Goal: Task Accomplishment & Management: Manage account settings

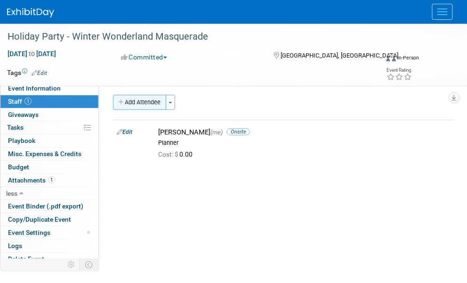
click at [141, 97] on button "Add Attendee" at bounding box center [139, 102] width 53 height 15
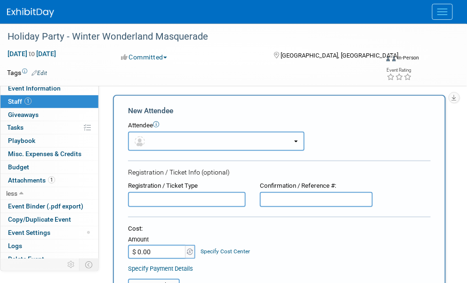
click at [156, 146] on button "button" at bounding box center [216, 140] width 177 height 19
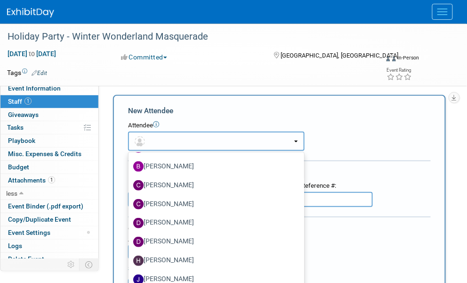
scroll to position [94, 0]
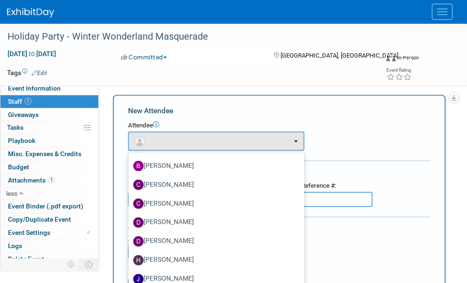
click at [184, 186] on label "[PERSON_NAME]" at bounding box center [214, 184] width 162 height 15
click at [130, 186] on input "[PERSON_NAME]" at bounding box center [127, 183] width 6 height 6
select select "270c6d1e-9e96-4154-abdc-846f73881dcf"
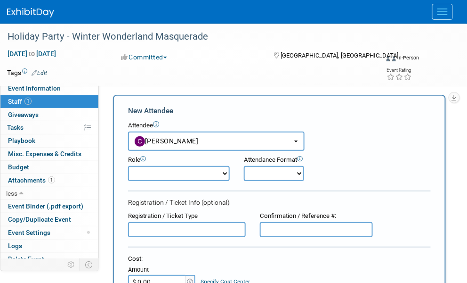
click at [165, 171] on select "Demonstrator Host Planner Presenter Sales Representative Set-up/Dismantle Crew …" at bounding box center [179, 173] width 102 height 15
select select "6"
click at [128, 166] on select "Demonstrator Host Planner Presenter Sales Representative Set-up/Dismantle Crew …" at bounding box center [179, 173] width 102 height 15
click at [277, 173] on select "Onsite Remote" at bounding box center [274, 173] width 60 height 15
select select "1"
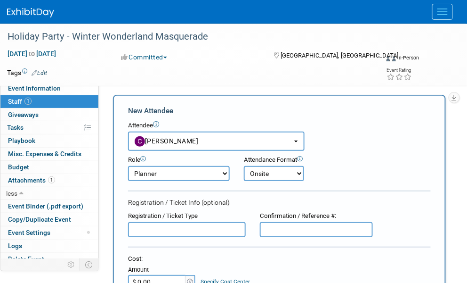
click at [244, 166] on select "Onsite Remote" at bounding box center [274, 173] width 60 height 15
click at [369, 160] on div "Role Demonstrator Host Planner Presenter Sales Representative" at bounding box center [279, 166] width 317 height 30
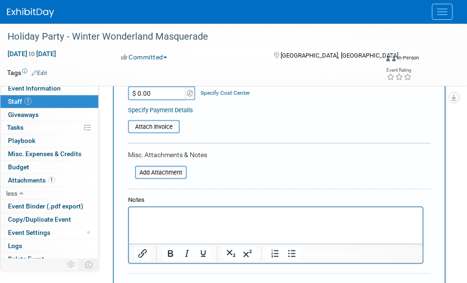
scroll to position [330, 0]
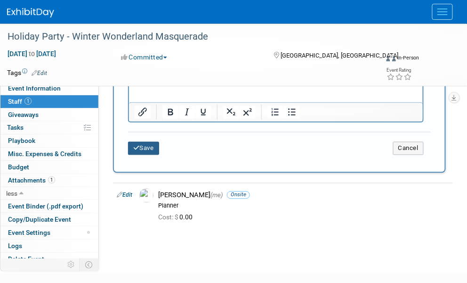
click at [147, 144] on button "Save" at bounding box center [143, 148] width 31 height 13
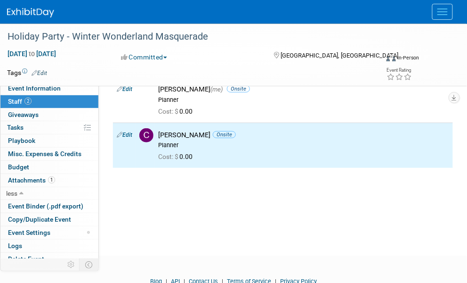
scroll to position [0, 0]
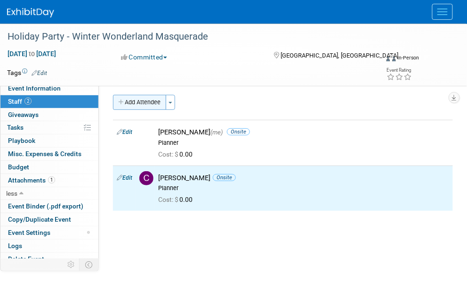
click at [132, 103] on button "Add Attendee" at bounding box center [139, 102] width 53 height 15
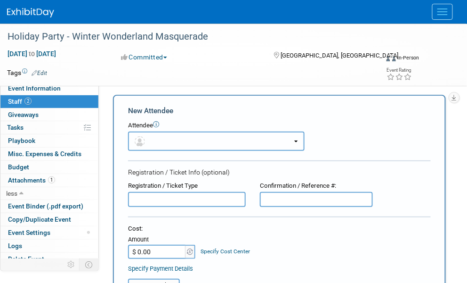
click at [165, 144] on button "button" at bounding box center [216, 140] width 177 height 19
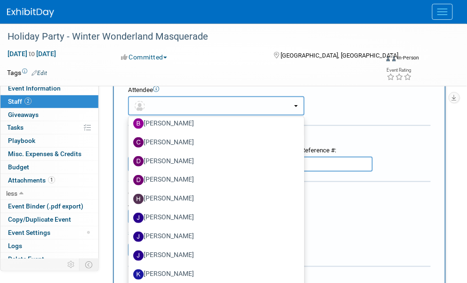
scroll to position [94, 0]
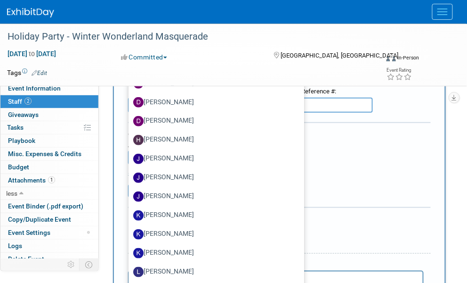
click at [167, 214] on label "[PERSON_NAME]" at bounding box center [214, 215] width 162 height 15
click at [130, 214] on input "Karrin Scott" at bounding box center [127, 214] width 6 height 6
select select "3ace27f3-cfdd-4602-baea-9b99c521b817"
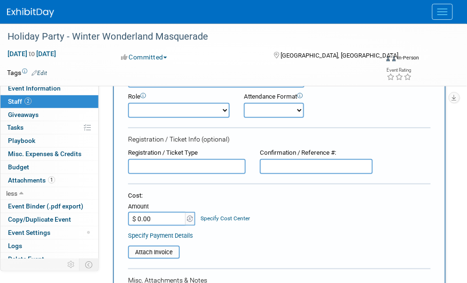
scroll to position [0, 0]
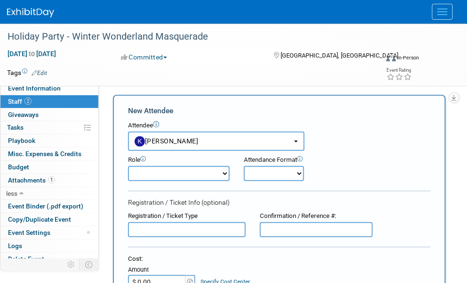
click at [167, 173] on select "Demonstrator Host Planner Presenter Sales Representative Set-up/Dismantle Crew …" at bounding box center [179, 173] width 102 height 15
select select "6"
click at [128, 166] on select "Demonstrator Host Planner Presenter Sales Representative Set-up/Dismantle Crew …" at bounding box center [179, 173] width 102 height 15
click at [277, 173] on select "Onsite Remote" at bounding box center [274, 173] width 60 height 15
select select "1"
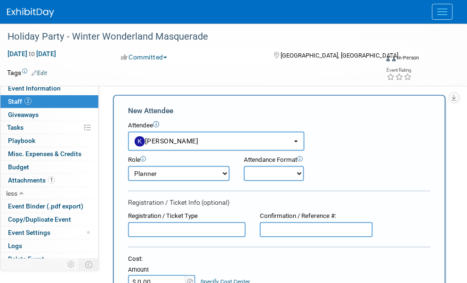
click at [244, 166] on select "Onsite Remote" at bounding box center [274, 173] width 60 height 15
click at [356, 169] on div "Role Demonstrator Host Planner Presenter Sales Representative" at bounding box center [279, 166] width 317 height 30
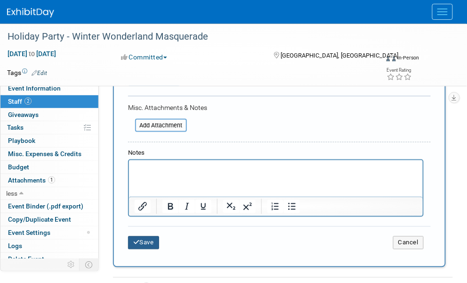
click at [146, 241] on button "Save" at bounding box center [143, 242] width 31 height 13
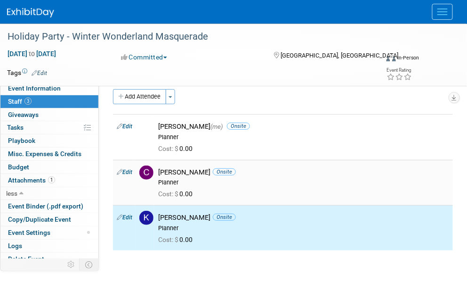
scroll to position [0, 0]
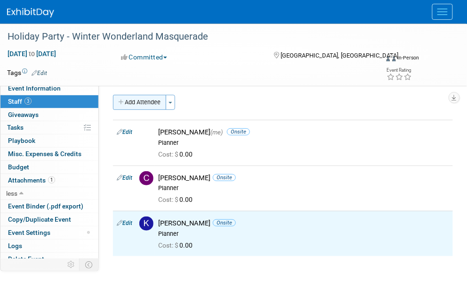
click at [138, 103] on button "Add Attendee" at bounding box center [139, 102] width 53 height 15
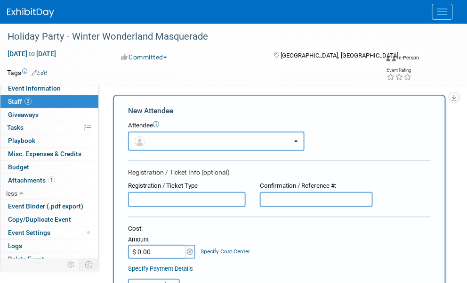
click at [177, 139] on button "button" at bounding box center [216, 140] width 177 height 19
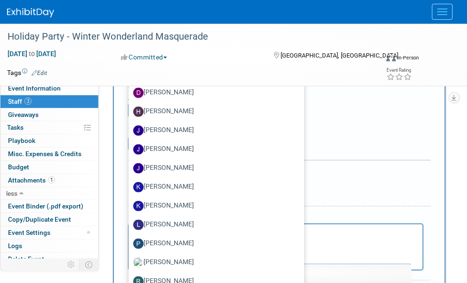
scroll to position [236, 0]
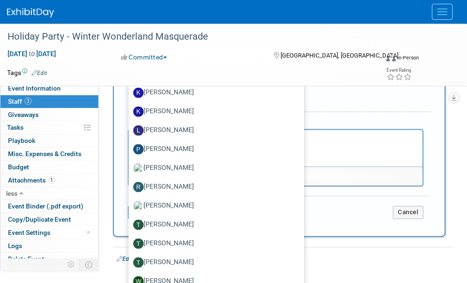
click at [179, 224] on label "Teri Beth Perkins" at bounding box center [214, 224] width 162 height 15
click at [130, 224] on input "Teri Beth Perkins" at bounding box center [127, 223] width 6 height 6
select select "864ae85b-0e1c-47ea-b3fd-12450106f24f"
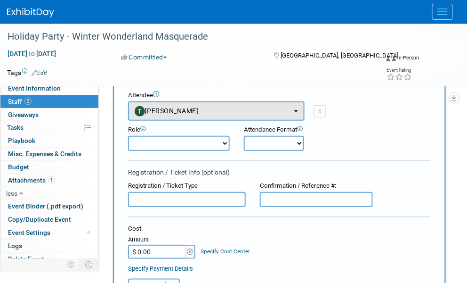
scroll to position [30, 0]
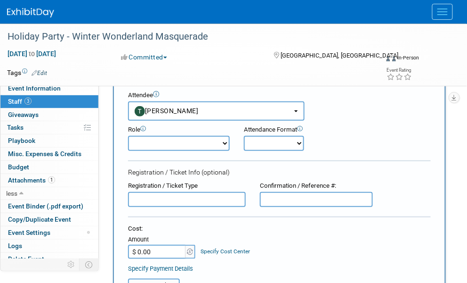
click at [157, 138] on select "Demonstrator Host Planner Presenter Sales Representative Set-up/Dismantle Crew …" at bounding box center [179, 143] width 102 height 15
select select "6"
click at [128, 136] on select "Demonstrator Host Planner Presenter Sales Representative Set-up/Dismantle Crew …" at bounding box center [179, 143] width 102 height 15
click at [256, 143] on select "Onsite Remote" at bounding box center [274, 143] width 60 height 15
select select "1"
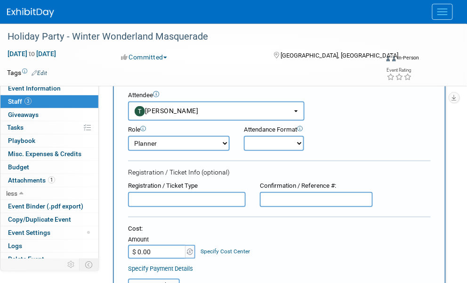
click at [244, 136] on select "Onsite Remote" at bounding box center [274, 143] width 60 height 15
click at [330, 150] on div "Role Demonstrator Host Planner Presenter Sales Representative" at bounding box center [279, 136] width 317 height 30
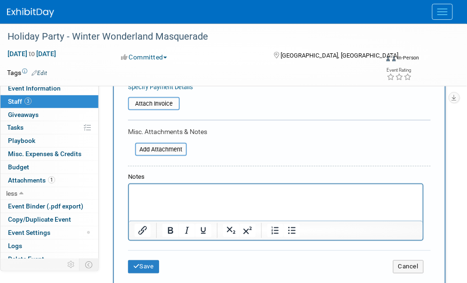
scroll to position [219, 0]
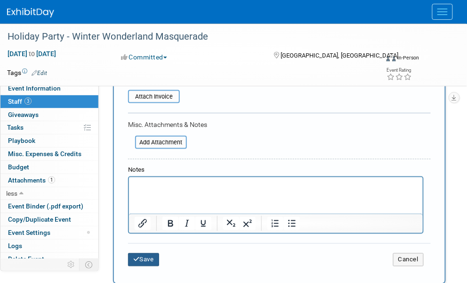
click at [143, 255] on button "Save" at bounding box center [143, 259] width 31 height 13
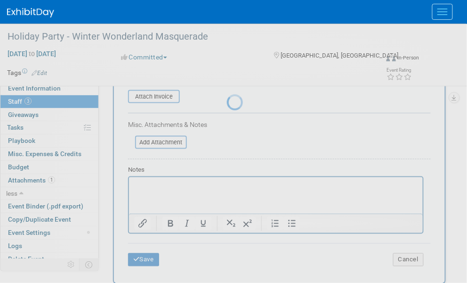
scroll to position [129, 0]
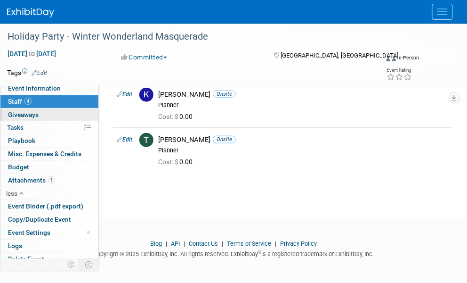
click at [39, 114] on link "0 Giveaways 0" at bounding box center [49, 114] width 98 height 13
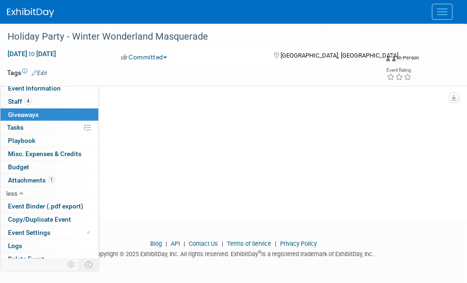
scroll to position [0, 0]
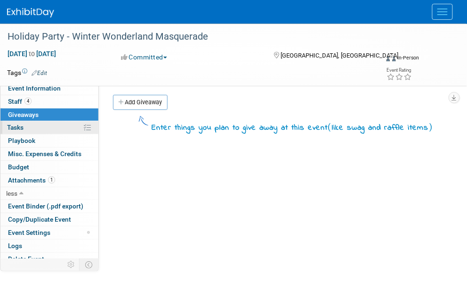
click at [27, 127] on link "0% Tasks 0%" at bounding box center [49, 127] width 98 height 13
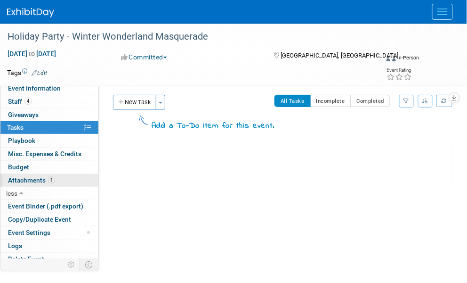
click at [31, 178] on span "Attachments 1" at bounding box center [31, 180] width 47 height 8
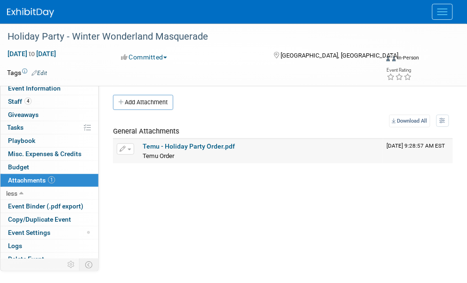
click at [127, 147] on button "button" at bounding box center [125, 148] width 17 height 11
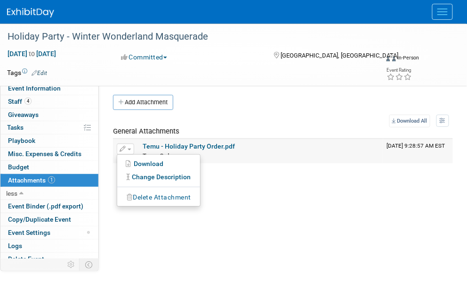
click at [150, 197] on button "Delete Attachment" at bounding box center [159, 197] width 74 height 13
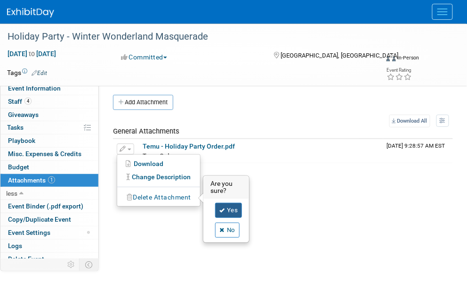
drag, startPoint x: 226, startPoint y: 208, endPoint x: 200, endPoint y: 197, distance: 28.7
click at [226, 208] on link "Yes" at bounding box center [228, 210] width 27 height 15
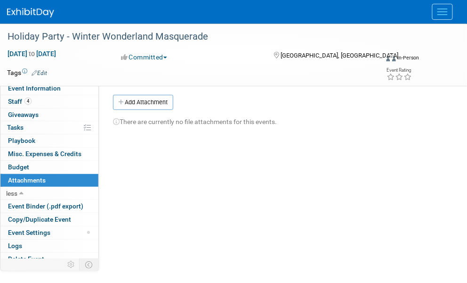
click at [23, 150] on span "Misc. Expenses & Credits 0" at bounding box center [44, 154] width 73 height 8
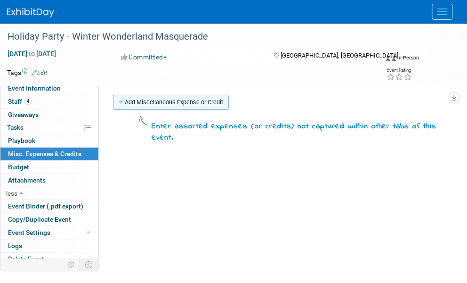
click at [176, 97] on link "Add Miscellaneous Expense or Credit" at bounding box center [171, 102] width 116 height 15
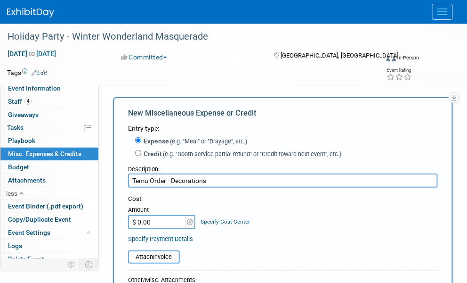
type input "Temu Order - Decorations"
click at [158, 226] on input "$ 0.00" at bounding box center [157, 222] width 59 height 14
click at [169, 220] on input "$ 0.00" at bounding box center [157, 222] width 59 height 14
type input "$ 334.81"
click at [228, 242] on div "Attach Invoice" at bounding box center [283, 251] width 310 height 23
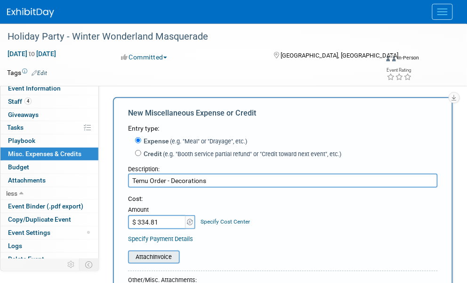
click at [166, 255] on input "file" at bounding box center [123, 256] width 112 height 11
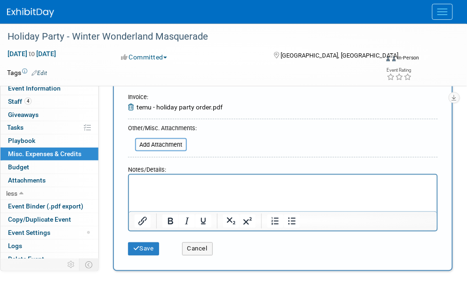
scroll to position [188, 0]
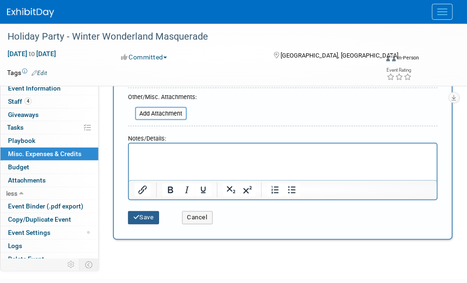
click at [139, 220] on button "Save" at bounding box center [143, 217] width 31 height 13
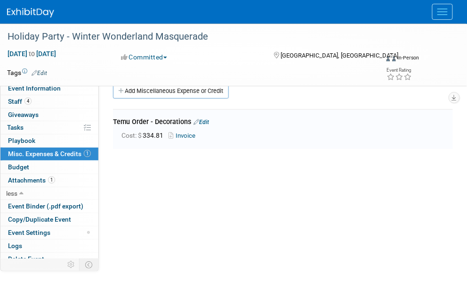
scroll to position [0, 0]
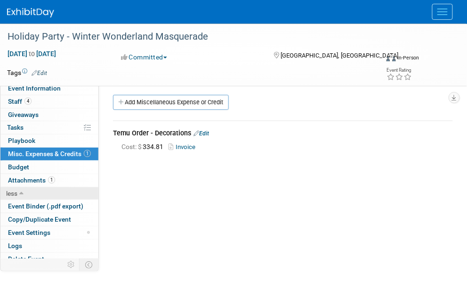
click at [20, 192] on icon at bounding box center [21, 193] width 4 height 7
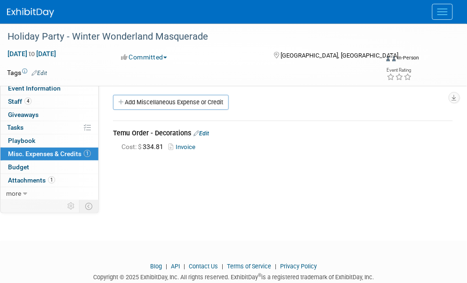
click at [0, 0] on link "Events" at bounding box center [0, 0] width 0 height 0
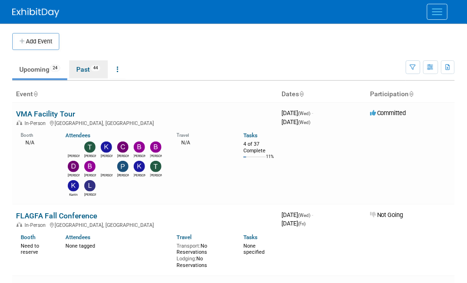
click at [78, 67] on link "Past 44" at bounding box center [88, 69] width 39 height 18
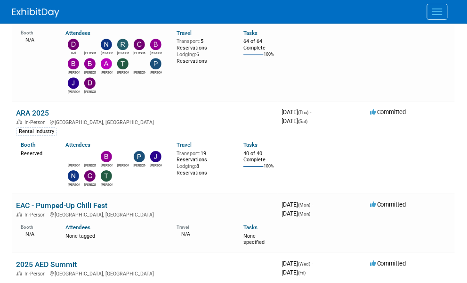
scroll to position [1272, 0]
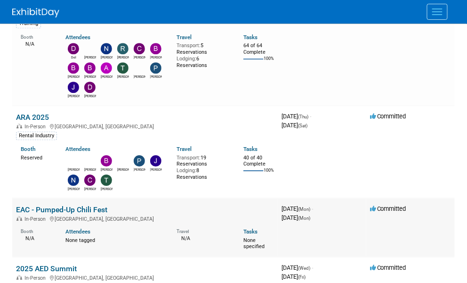
click at [117, 214] on div "In-Person Port Orange, FL" at bounding box center [145, 218] width 258 height 8
click at [92, 205] on link "EAC - Pumped-Up Chili Fest" at bounding box center [61, 209] width 91 height 9
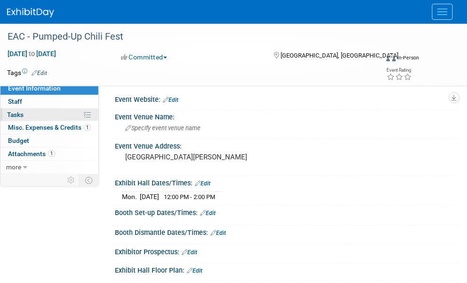
click at [17, 116] on span "Tasks 0%" at bounding box center [15, 115] width 16 height 8
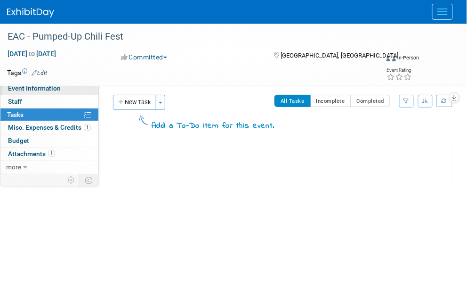
click at [21, 86] on span "Event Information" at bounding box center [34, 88] width 53 height 8
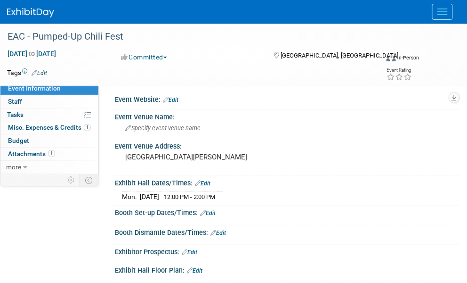
click at [0, 0] on link "Events" at bounding box center [0, 0] width 0 height 0
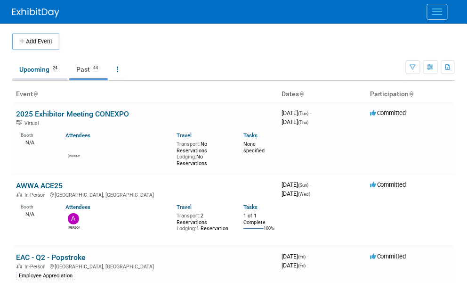
click at [34, 66] on link "Upcoming 24" at bounding box center [39, 69] width 55 height 18
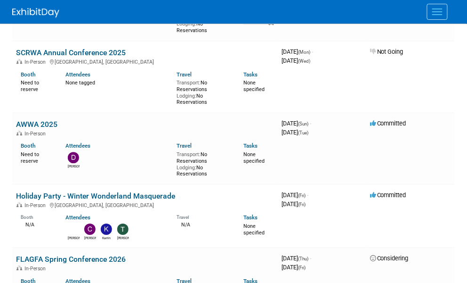
scroll to position [471, 0]
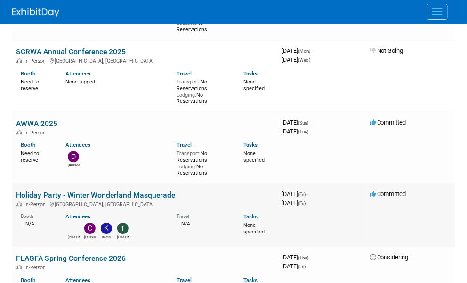
click at [88, 194] on link "Holiday Party - Winter Wonderland Masquerade" at bounding box center [95, 194] width 159 height 9
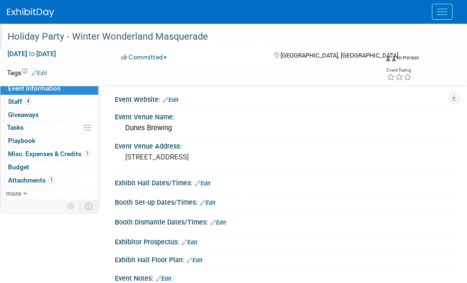
click at [12, 35] on div "Holiday Party - Winter Wonderland Masquerade" at bounding box center [207, 36] width 406 height 17
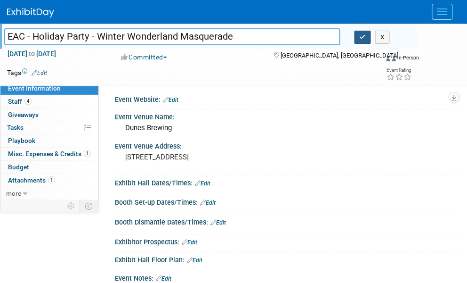
type input "EAC - Holiday Party - Winter Wonderland Masquerade"
click at [363, 33] on button "button" at bounding box center [363, 37] width 17 height 13
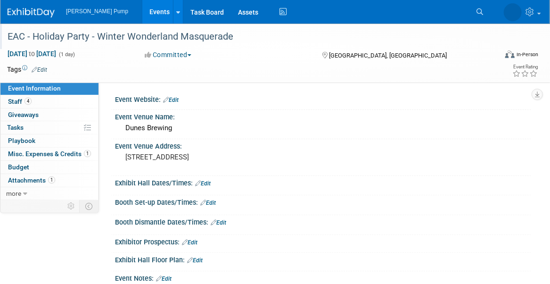
click at [142, 10] on link "Events" at bounding box center [159, 12] width 34 height 24
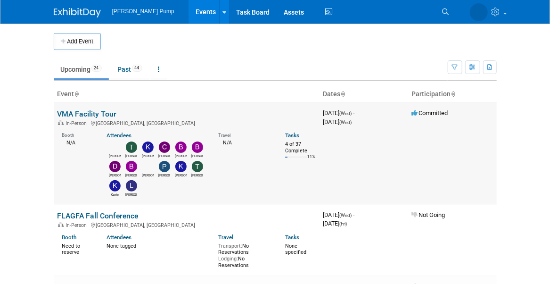
click at [95, 112] on link "VMA Facility Tour" at bounding box center [86, 113] width 59 height 9
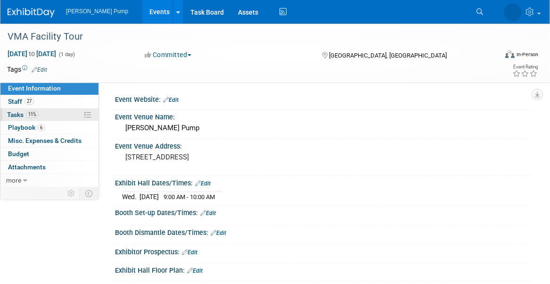
click at [13, 111] on span "Tasks 11%" at bounding box center [23, 115] width 32 height 8
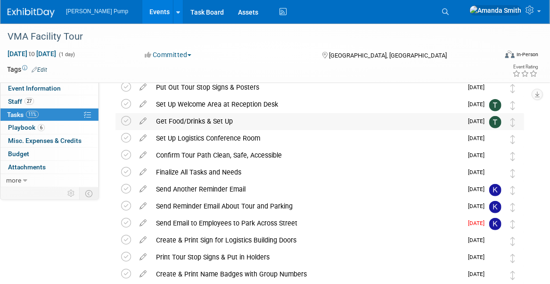
scroll to position [94, 0]
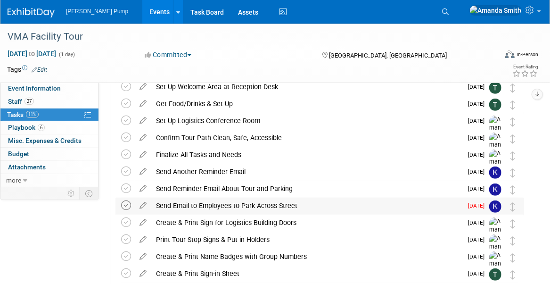
click at [126, 204] on icon at bounding box center [126, 205] width 10 height 10
click at [142, 8] on link "Events" at bounding box center [159, 12] width 34 height 24
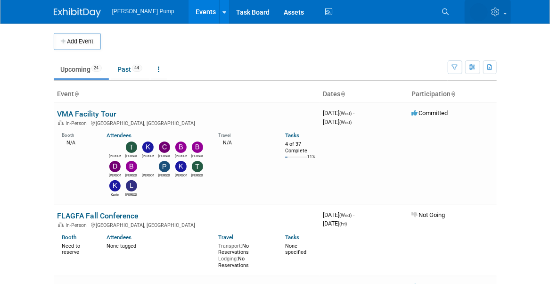
click at [503, 9] on link at bounding box center [488, 12] width 46 height 24
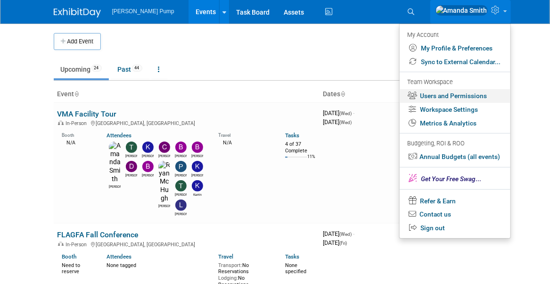
click at [445, 93] on link "Users and Permissions" at bounding box center [454, 96] width 111 height 14
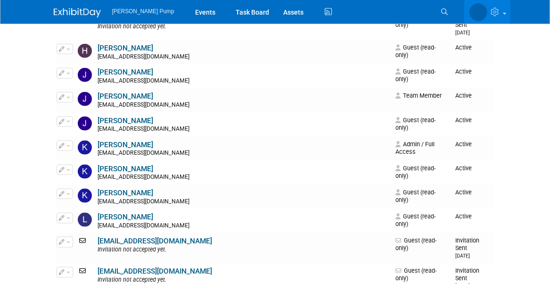
scroll to position [424, 0]
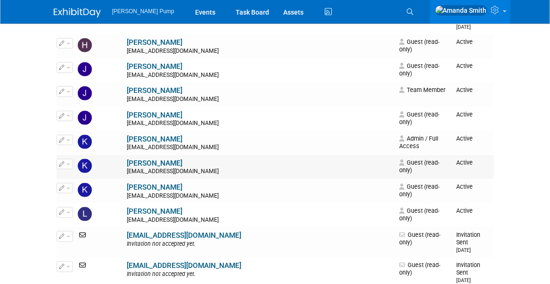
click at [63, 161] on icon "button" at bounding box center [62, 163] width 6 height 5
click at [83, 172] on link "Edit" at bounding box center [94, 178] width 74 height 13
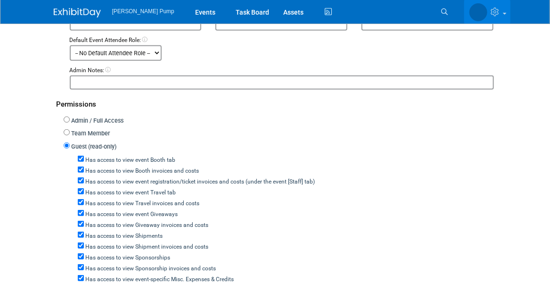
scroll to position [188, 0]
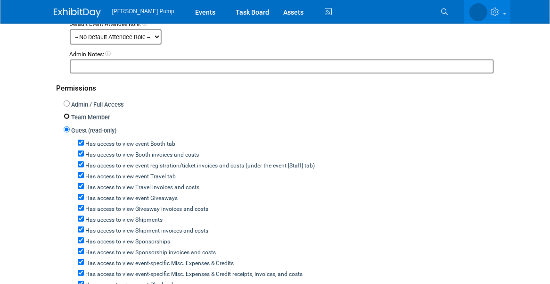
click at [65, 113] on input "Team Member" at bounding box center [67, 116] width 6 height 6
radio input "true"
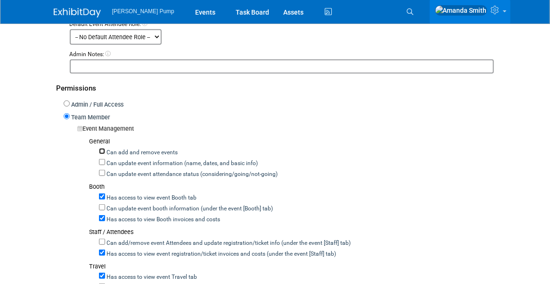
click at [102, 149] on input "Can add and remove events" at bounding box center [102, 151] width 6 height 6
checkbox input "true"
click at [104, 159] on input "Can update event information (name, dates, and basic info)" at bounding box center [102, 162] width 6 height 6
checkbox input "true"
click at [103, 170] on input "Can update event attendance status (considering/going/not-going)" at bounding box center [102, 173] width 6 height 6
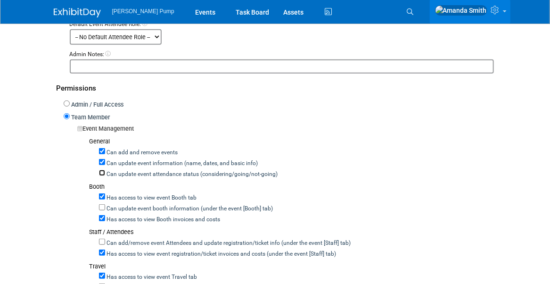
checkbox input "true"
click at [99, 204] on input "Can update event booth information (under the event [Booth] tab)" at bounding box center [102, 207] width 6 height 6
checkbox input "true"
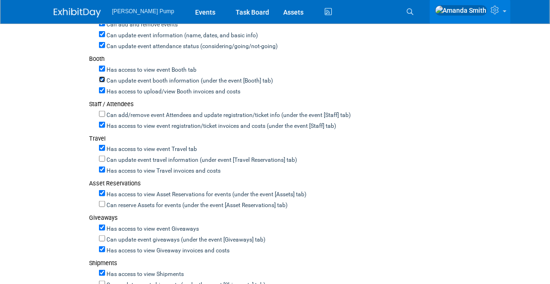
scroll to position [330, 0]
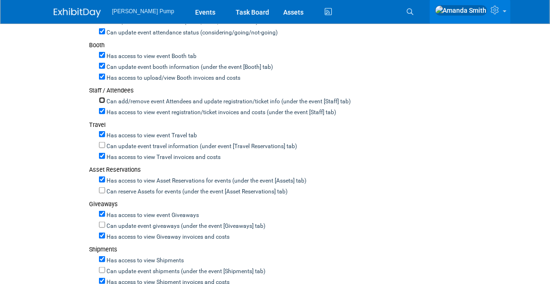
click at [101, 97] on input "Can add/remove event Attendees and update registration/ticket info (under the e…" at bounding box center [102, 100] width 6 height 6
checkbox input "true"
click at [102, 142] on input "Can update event travel information (under event [Travel Reservations] tab)" at bounding box center [102, 145] width 6 height 6
checkbox input "true"
click at [102, 187] on input "Can reserve Assets for events (under the event [Asset Reservations] tab)" at bounding box center [102, 190] width 6 height 6
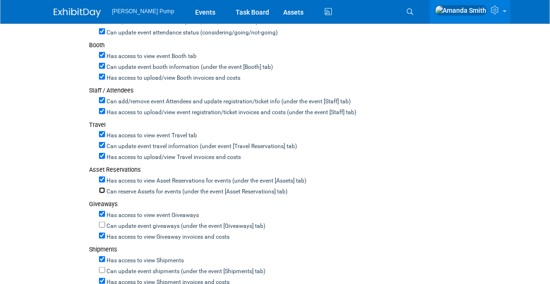
checkbox input "true"
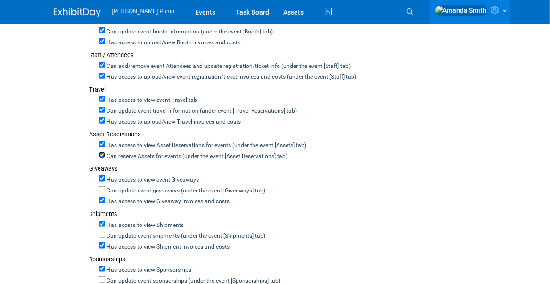
scroll to position [424, 0]
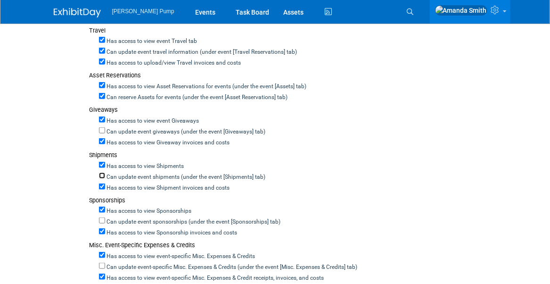
click at [101, 172] on input "Can update event shipments (under the event [Shipments] tab)" at bounding box center [102, 175] width 6 height 6
checkbox input "true"
click at [102, 215] on div "Can update event sponsorships (under the event [Sponsorships] tab)" at bounding box center [296, 220] width 395 height 11
click at [104, 217] on input "Can update event sponsorships (under the event [Sponsorships] tab)" at bounding box center [102, 220] width 6 height 6
checkbox input "true"
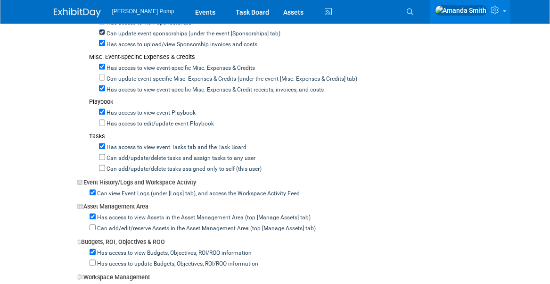
scroll to position [612, 0]
click at [100, 74] on input "Can update event-specific Misc. Expenses & Credits (under the event [Misc. Expe…" at bounding box center [102, 77] width 6 height 6
checkbox input "true"
click at [102, 119] on input "Has access to edit/update event Playbook" at bounding box center [102, 122] width 6 height 6
checkbox input "true"
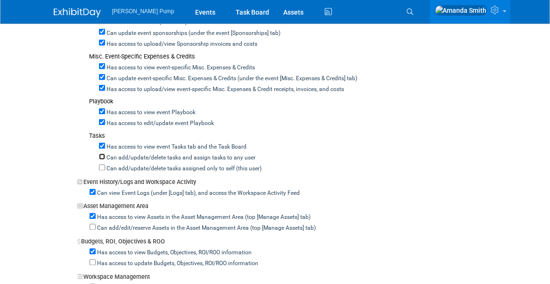
click at [100, 154] on input "Can add/update/delete tasks and assign tasks to any user" at bounding box center [102, 157] width 6 height 6
checkbox input "true"
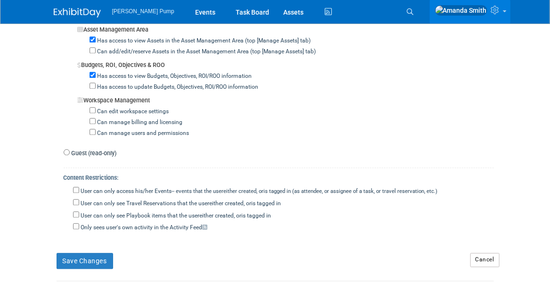
scroll to position [801, 0]
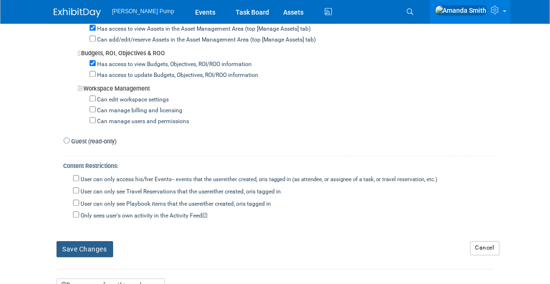
click at [86, 241] on button "Save Changes" at bounding box center [85, 249] width 57 height 16
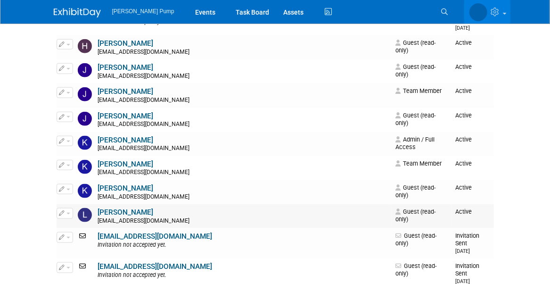
scroll to position [424, 0]
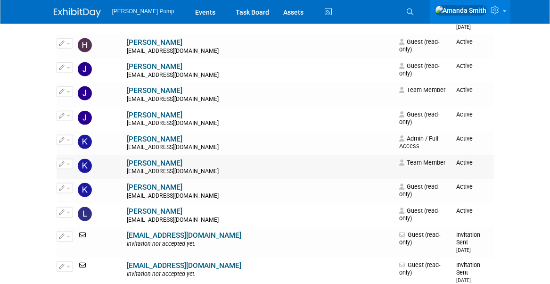
click at [62, 161] on icon "button" at bounding box center [62, 163] width 6 height 5
click at [75, 172] on link "Edit" at bounding box center [94, 178] width 74 height 13
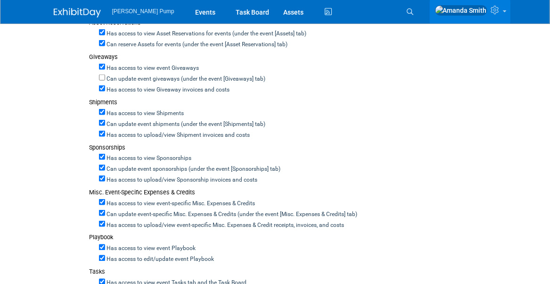
scroll to position [424, 0]
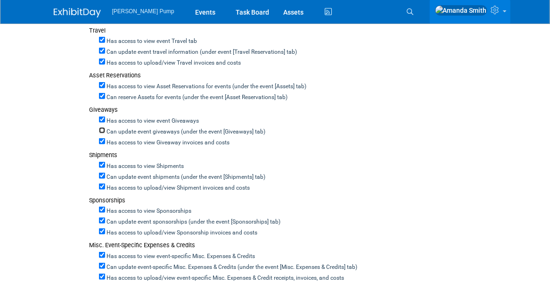
click at [101, 127] on input "Can update event giveaways (under the event [Giveaways] tab)" at bounding box center [102, 130] width 6 height 6
checkbox input "true"
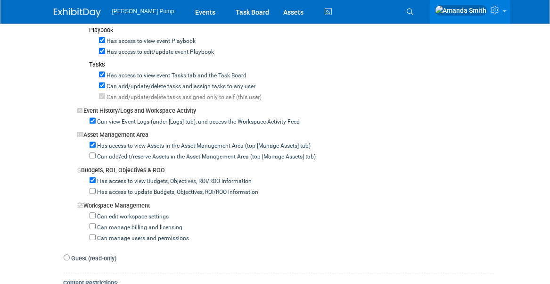
scroll to position [707, 0]
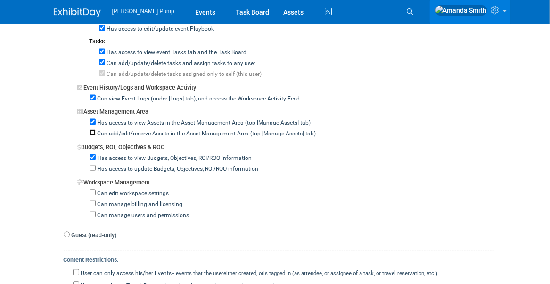
click at [92, 130] on input "Can add/edit/reserve Assets in the Asset Management Area (top [Manage Assets] t…" at bounding box center [93, 133] width 6 height 6
checkbox input "true"
click at [93, 165] on input "Has access to update Budgets, Objectives, ROI/ROO information" at bounding box center [93, 168] width 6 height 6
checkbox input "true"
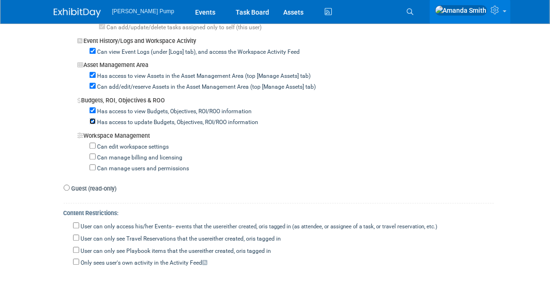
scroll to position [801, 0]
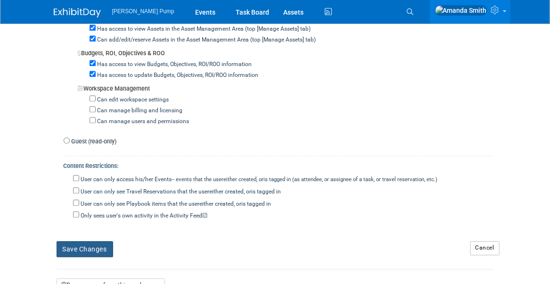
click at [94, 241] on button "Save Changes" at bounding box center [85, 249] width 57 height 16
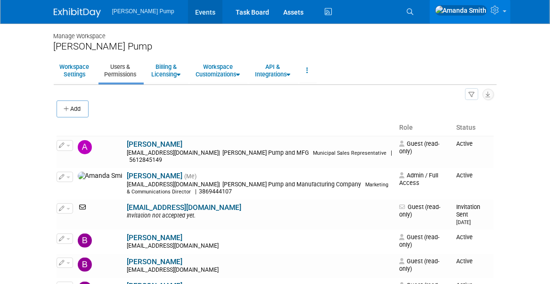
click at [190, 10] on link "Events" at bounding box center [205, 12] width 34 height 24
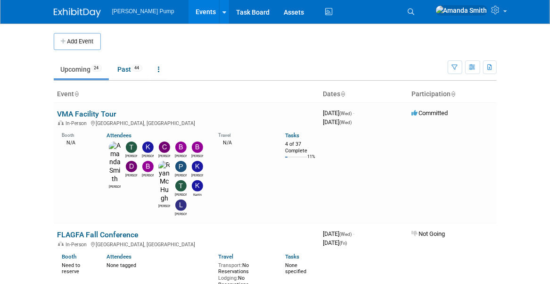
drag, startPoint x: 492, startPoint y: 37, endPoint x: 486, endPoint y: 33, distance: 6.8
click at [492, 37] on td at bounding box center [485, 41] width 21 height 17
